Goal: Task Accomplishment & Management: Use online tool/utility

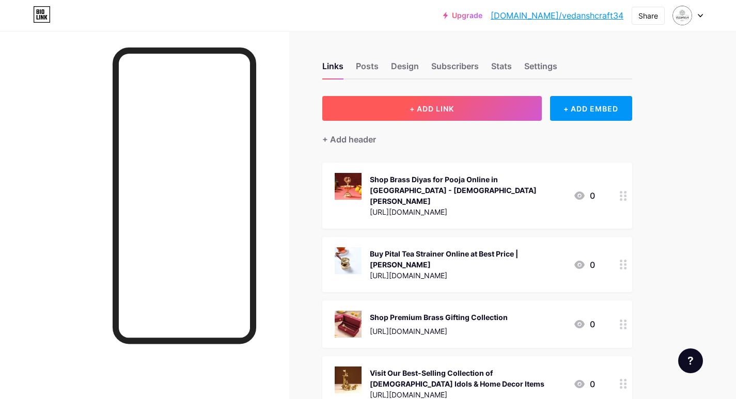
click at [393, 101] on button "+ ADD LINK" at bounding box center [432, 108] width 220 height 25
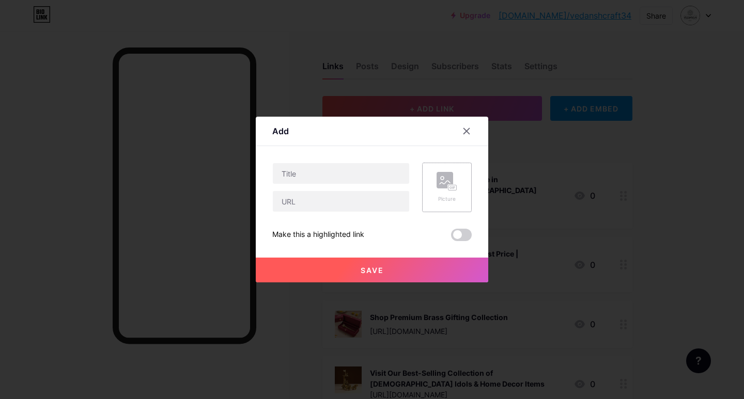
click at [443, 180] on rect at bounding box center [445, 180] width 17 height 17
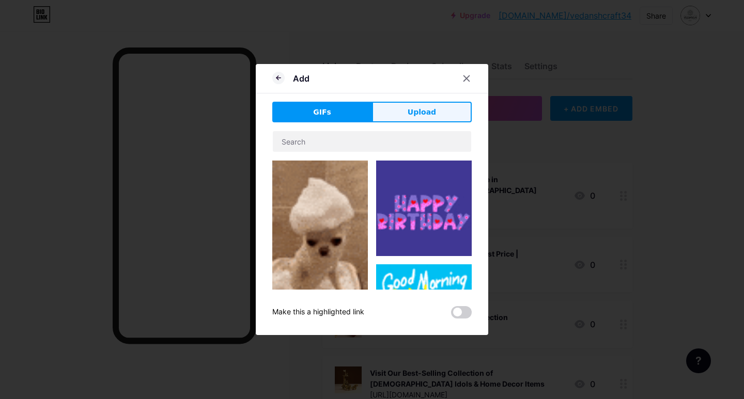
click at [408, 108] on button "Upload" at bounding box center [422, 112] width 100 height 21
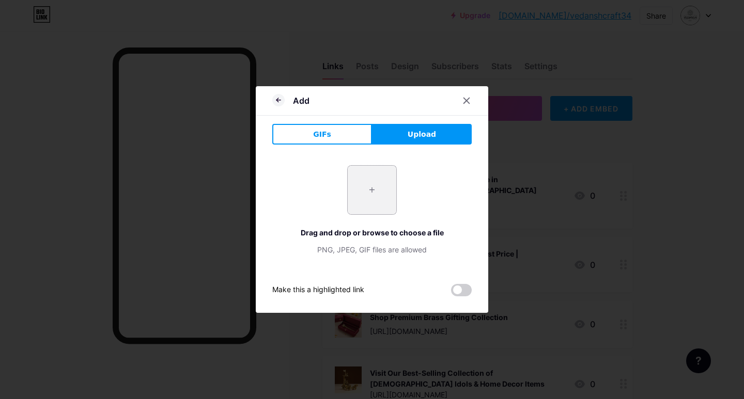
click at [382, 212] on input "file" at bounding box center [372, 190] width 49 height 49
click at [386, 182] on input "file" at bounding box center [372, 190] width 49 height 49
type input "C:\fakepath\imgi_154_2E9A4508.jpg"
click at [117, 43] on div at bounding box center [372, 199] width 744 height 399
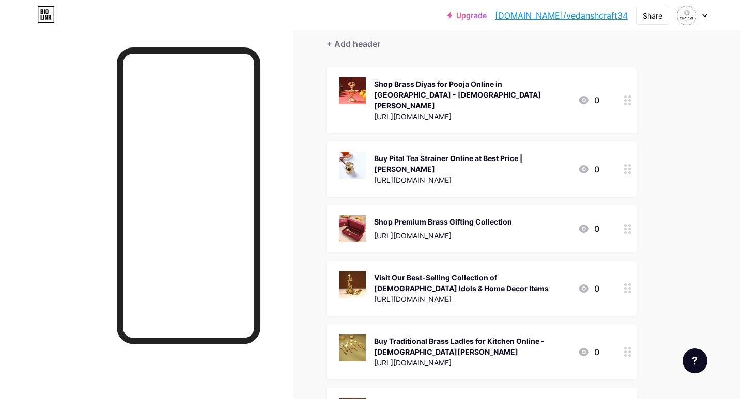
scroll to position [52, 0]
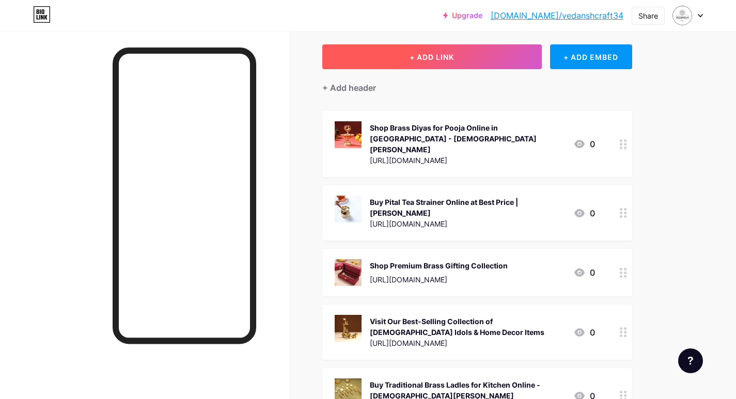
click at [393, 59] on button "+ ADD LINK" at bounding box center [432, 56] width 220 height 25
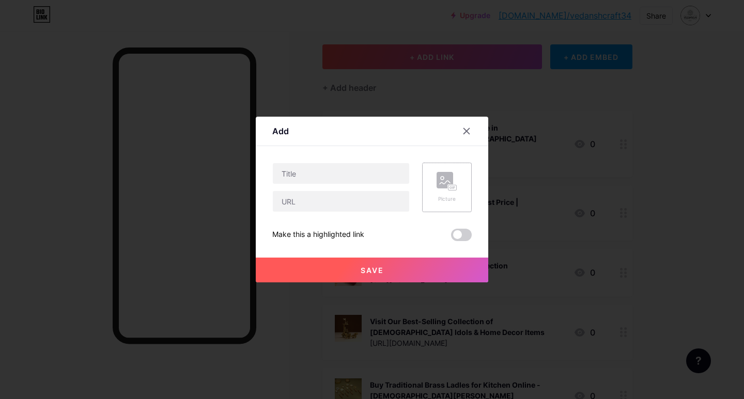
click at [445, 176] on rect at bounding box center [445, 180] width 17 height 17
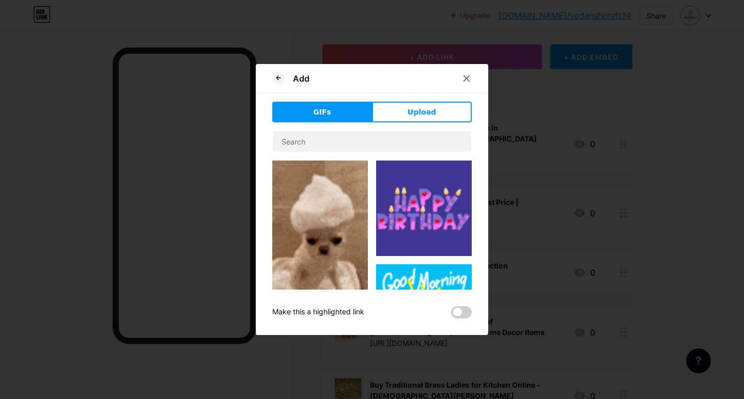
click at [401, 122] on div "GIFs Upload Content YouTube Play YouTube video without leaving your page. ADD V…" at bounding box center [371, 210] width 199 height 217
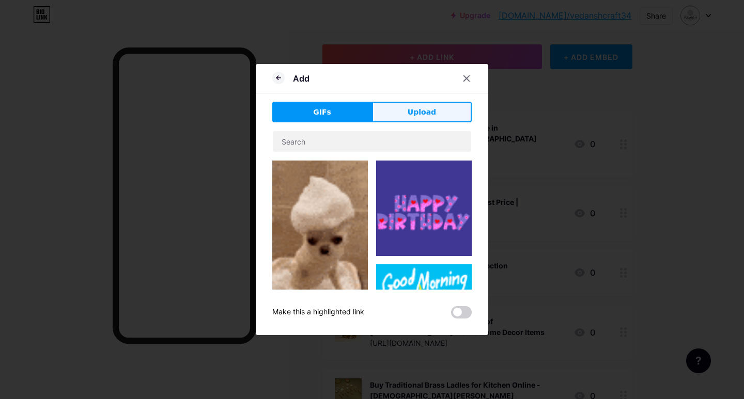
click at [413, 104] on button "Upload" at bounding box center [422, 112] width 100 height 21
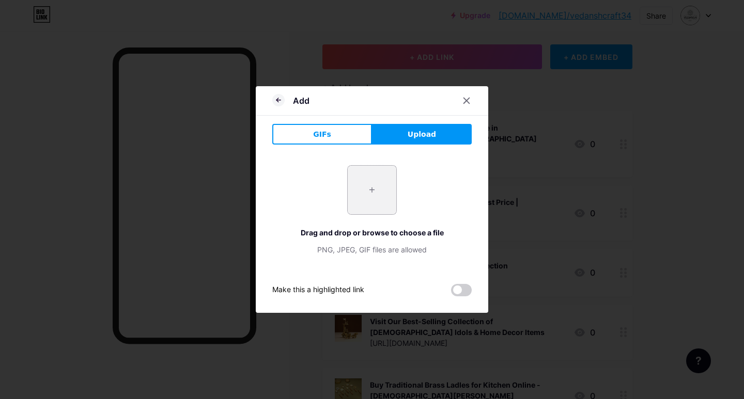
click at [355, 197] on input "file" at bounding box center [372, 190] width 49 height 49
type input "C:\fakepath\imgi_154_2E9A4508.jpg"
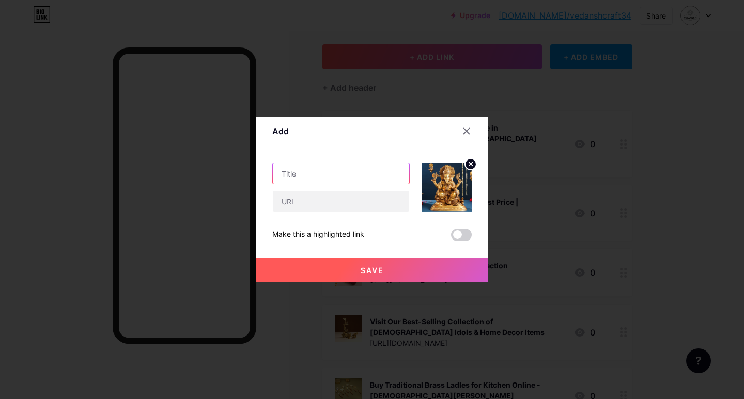
click at [295, 179] on input "text" at bounding box center [341, 173] width 136 height 21
paste input "[URL][DOMAIN_NAME]"
type input "[URL][DOMAIN_NAME]"
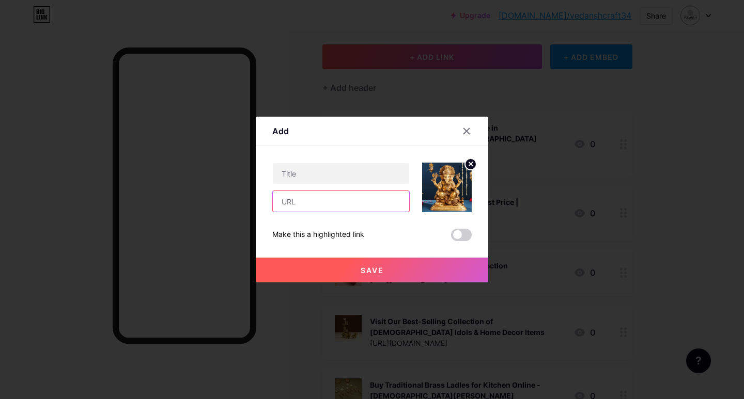
click at [290, 201] on input "text" at bounding box center [341, 201] width 136 height 21
paste input "[URL][DOMAIN_NAME]"
type input "[URL][DOMAIN_NAME]"
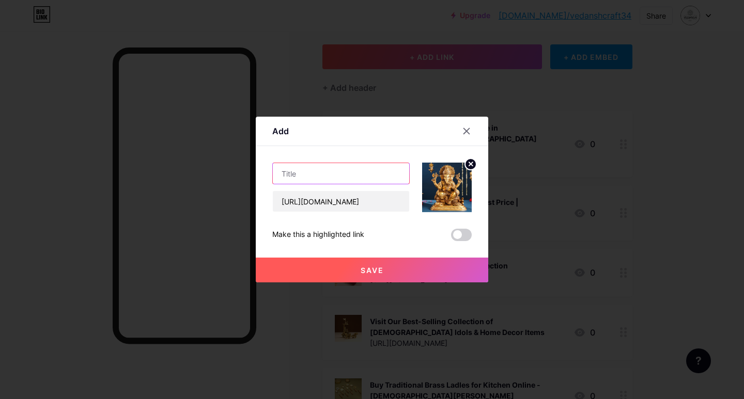
click at [368, 179] on input "text" at bounding box center [341, 173] width 136 height 21
paste input "Buy Beautiful Brass Ganesha Idols Online for Home Decor"
type input "Buy Beautiful Brass Ganesha Idols Online for Home Decor"
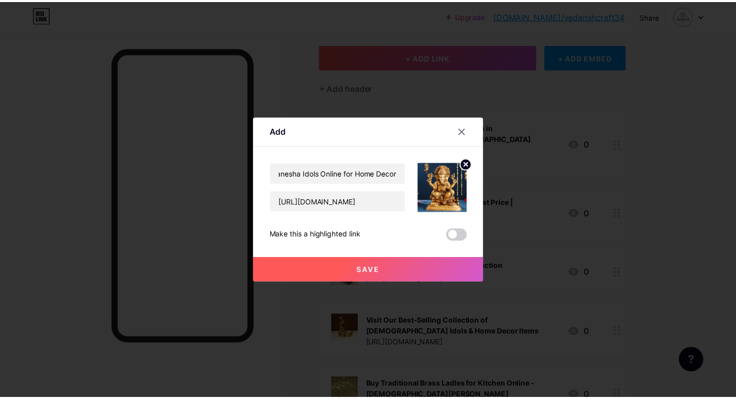
scroll to position [0, 0]
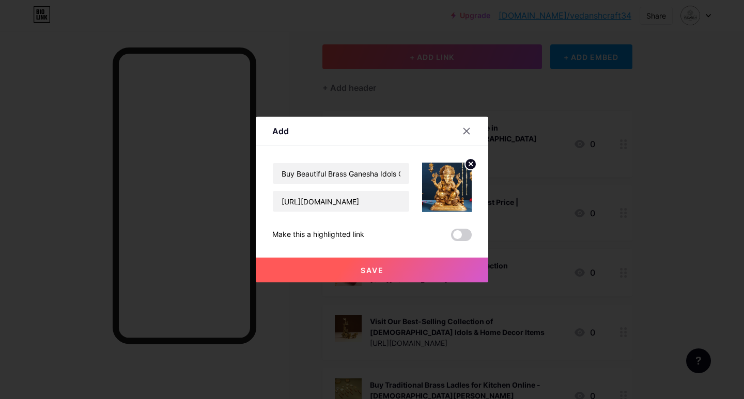
click at [393, 265] on button "Save" at bounding box center [372, 270] width 232 height 25
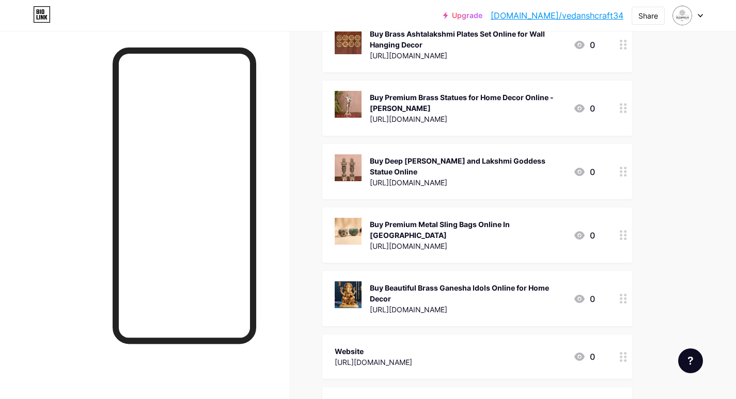
scroll to position [517, 0]
